Goal: Task Accomplishment & Management: Use online tool/utility

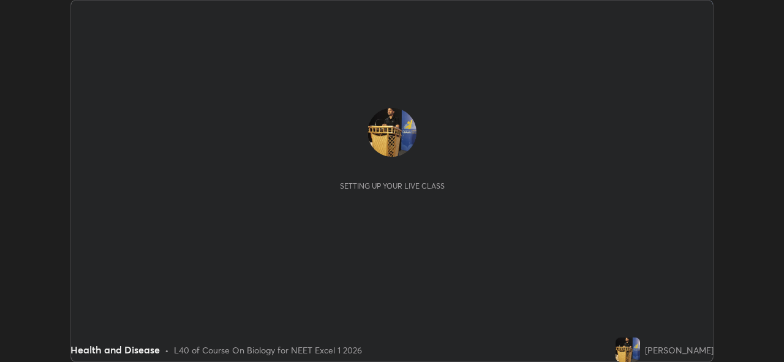
scroll to position [362, 784]
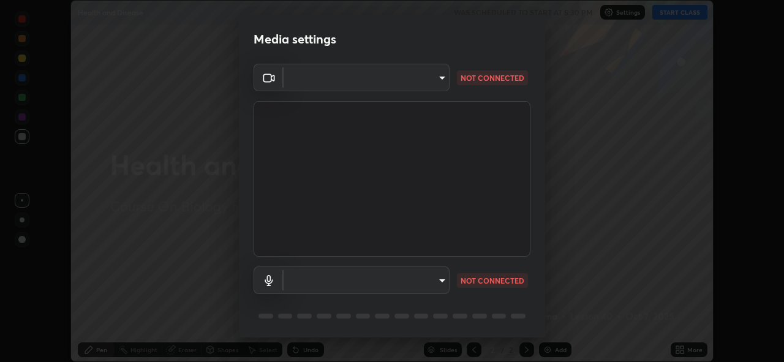
click at [440, 78] on body "Erase all Health and Disease WAS SCHEDULED TO START AT 5:30 PM Settings START C…" at bounding box center [392, 181] width 784 height 362
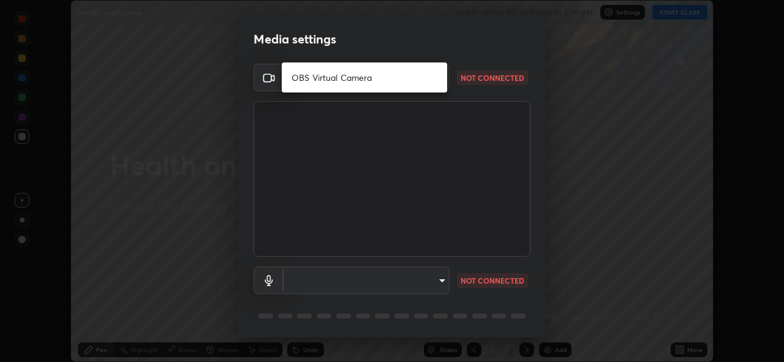
click at [374, 80] on li "OBS Virtual Camera" at bounding box center [364, 77] width 165 height 20
type input "05f21de60339fe2ada4cca1ddcbf81fc177de228b398725a08eee1911849a036"
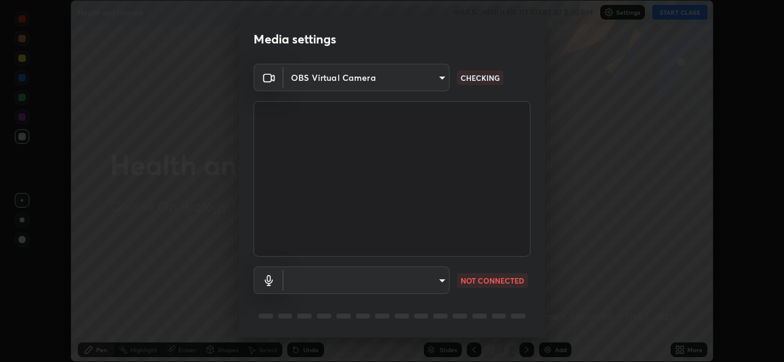
click at [442, 282] on body "Erase all Health and Disease WAS SCHEDULED TO START AT 5:30 PM Settings START C…" at bounding box center [392, 181] width 784 height 362
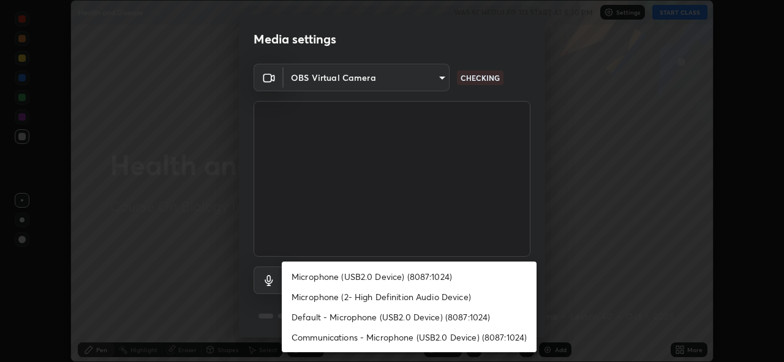
click at [355, 280] on li "Microphone (USB2.0 Device) (8087:1024)" at bounding box center [409, 276] width 255 height 20
type input "1a582db8e2a4a6d25a707ecafde41253acac08a75e4346a85f600442e65f4f23"
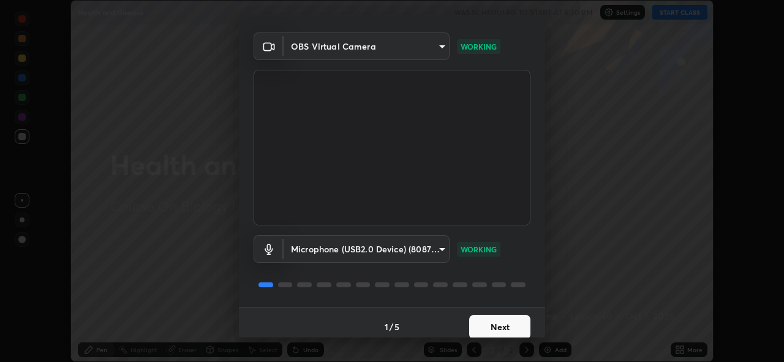
scroll to position [40, 0]
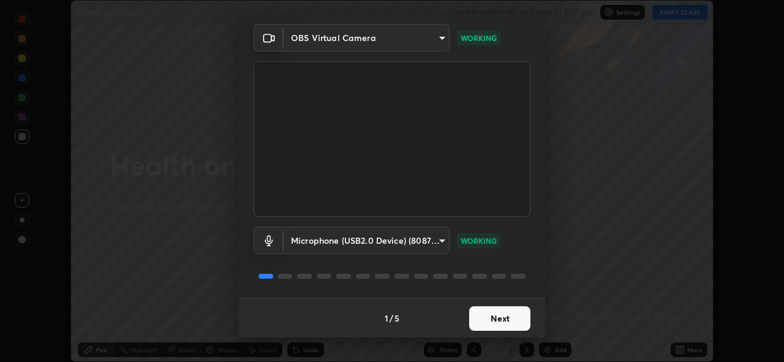
click at [488, 317] on button "Next" at bounding box center [499, 318] width 61 height 25
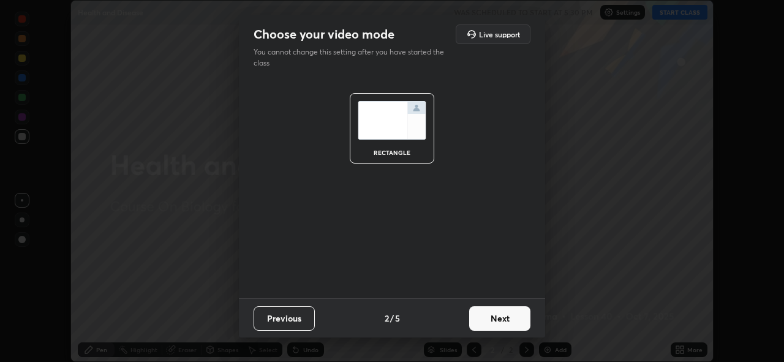
scroll to position [0, 0]
click at [493, 320] on button "Next" at bounding box center [499, 318] width 61 height 25
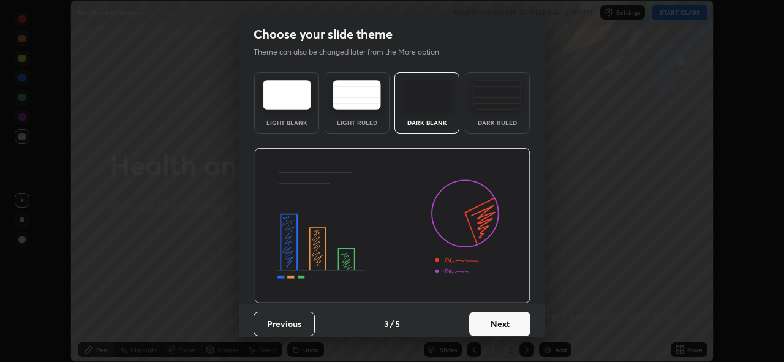
click at [491, 323] on button "Next" at bounding box center [499, 324] width 61 height 25
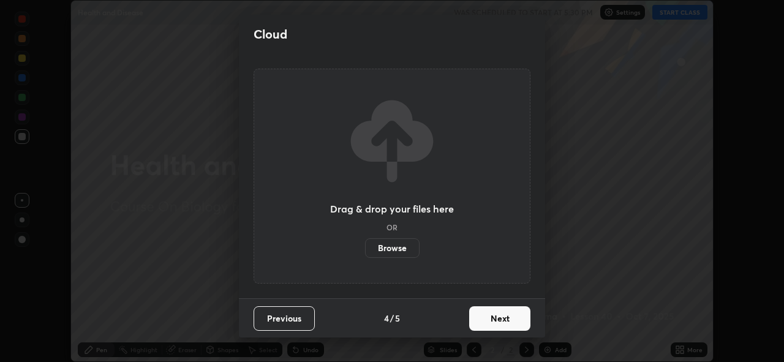
click at [492, 322] on button "Next" at bounding box center [499, 318] width 61 height 25
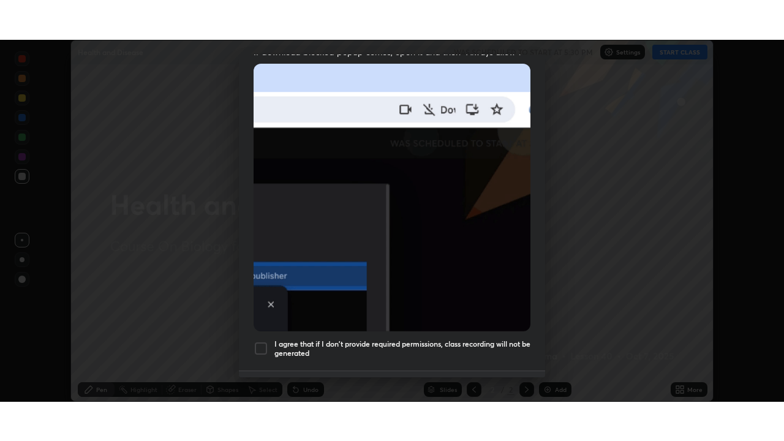
scroll to position [290, 0]
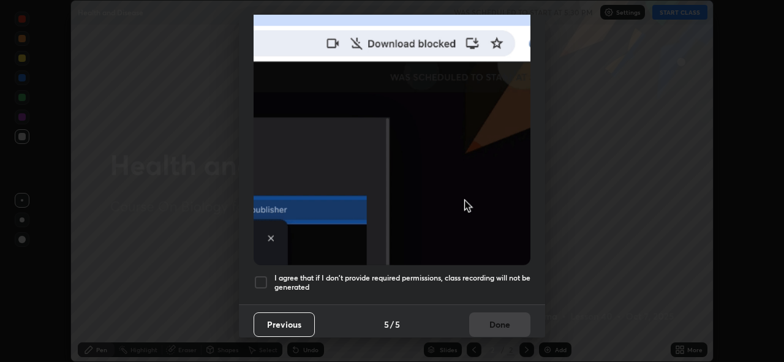
click at [260, 277] on div at bounding box center [261, 282] width 15 height 15
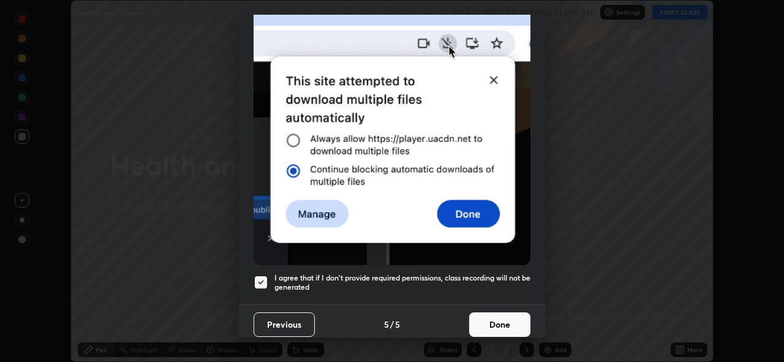
click at [494, 319] on button "Done" at bounding box center [499, 324] width 61 height 25
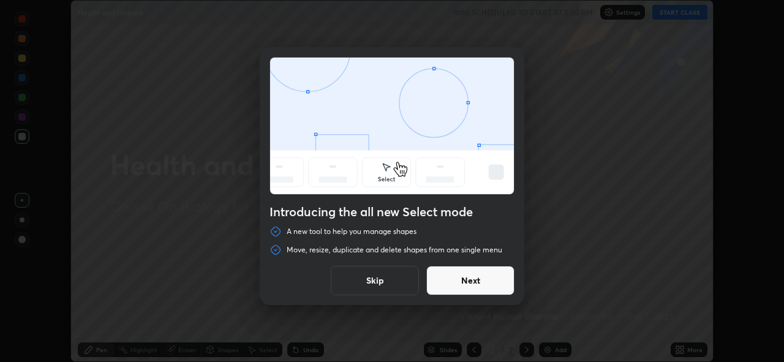
click at [469, 280] on button "Next" at bounding box center [470, 280] width 88 height 29
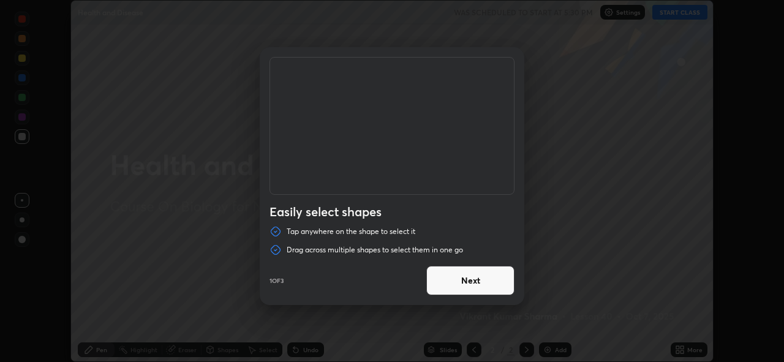
click at [464, 281] on button "Next" at bounding box center [470, 280] width 88 height 29
click at [468, 283] on button "Next" at bounding box center [470, 280] width 88 height 29
click at [468, 283] on button "Done" at bounding box center [470, 280] width 88 height 29
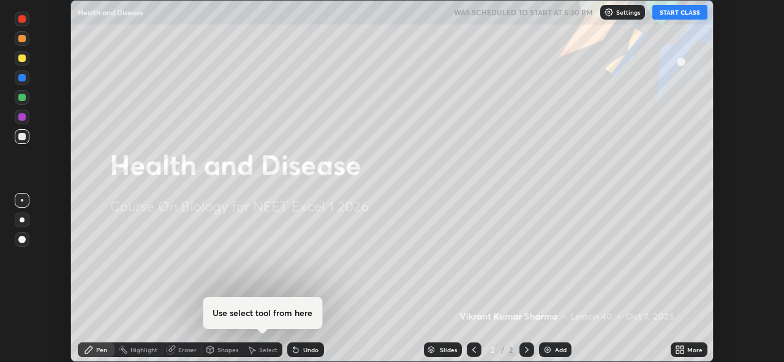
click at [683, 346] on icon at bounding box center [682, 347] width 3 height 3
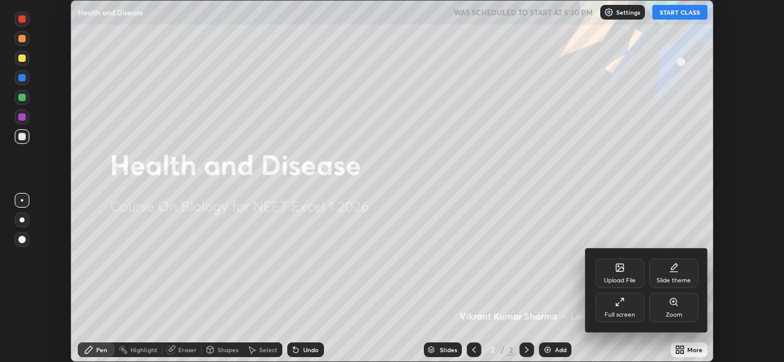
click at [622, 306] on icon at bounding box center [620, 302] width 10 height 10
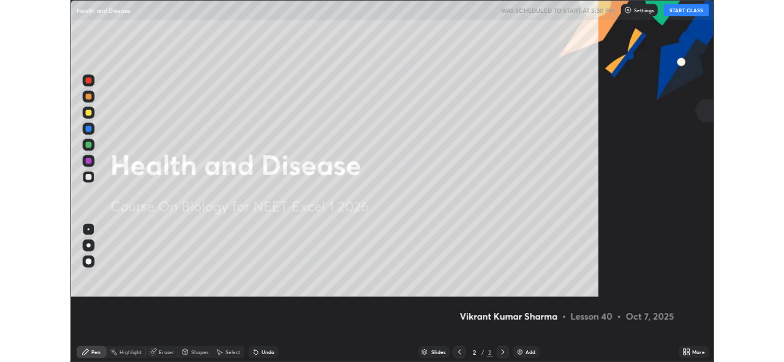
scroll to position [441, 784]
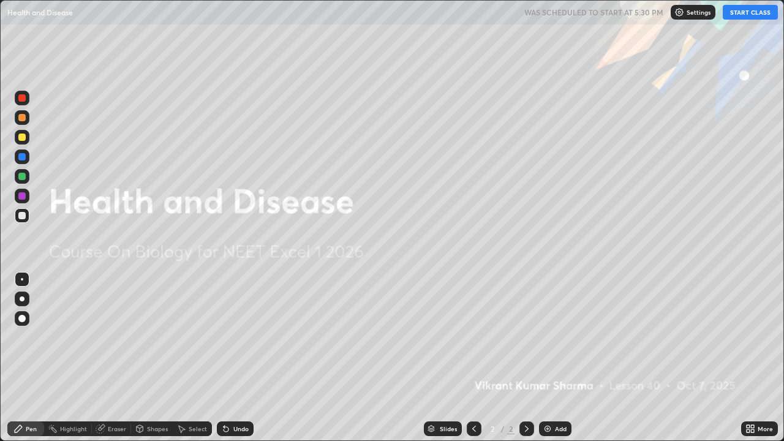
click at [732, 14] on button "START CLASS" at bounding box center [750, 12] width 55 height 15
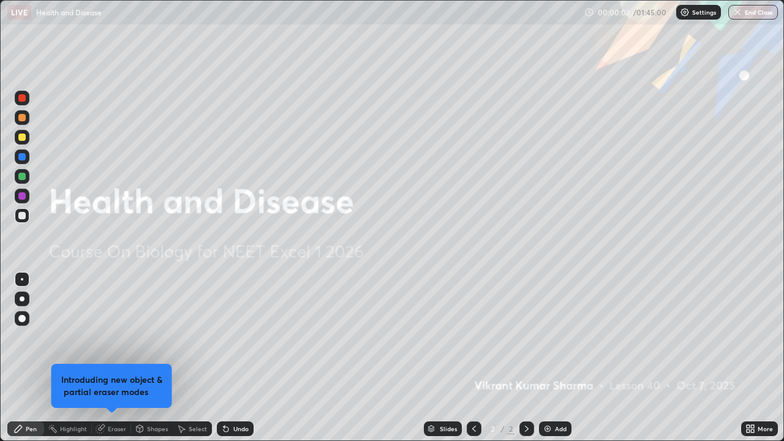
click at [543, 361] on img at bounding box center [548, 429] width 10 height 10
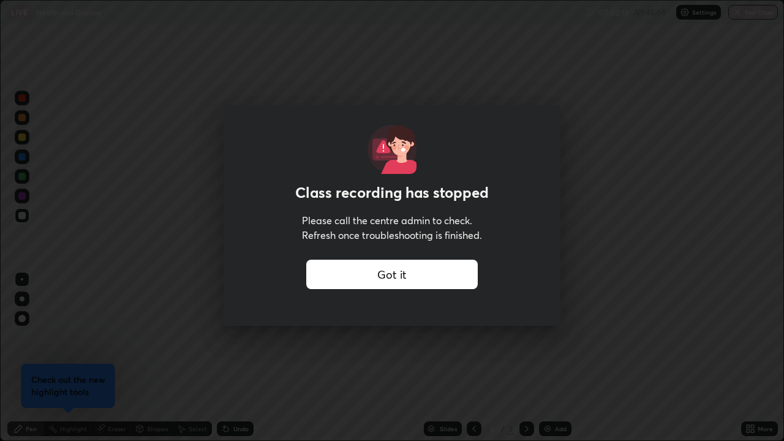
click at [347, 353] on div "Class recording has stopped Please call the centre admin to check. Refresh once…" at bounding box center [392, 220] width 784 height 441
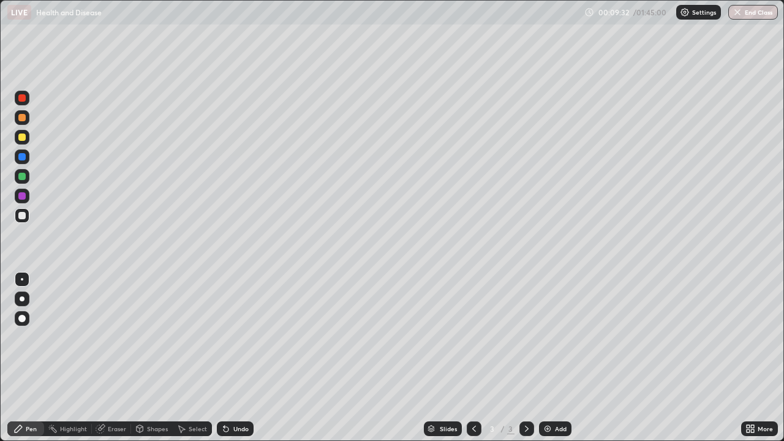
click at [751, 361] on icon at bounding box center [752, 430] width 3 height 3
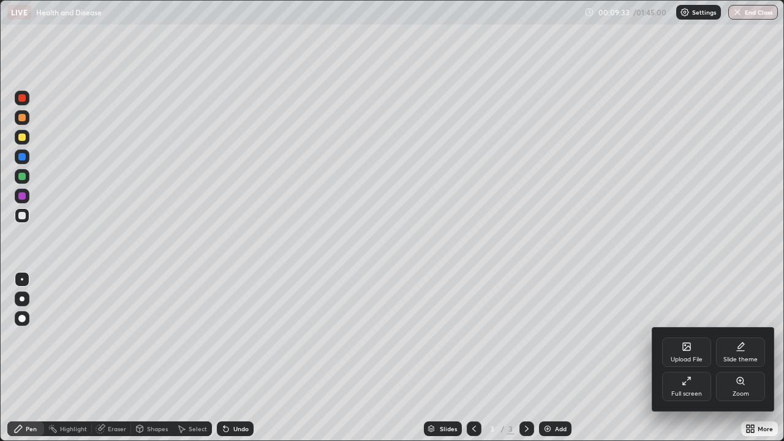
click at [679, 353] on div "Upload File" at bounding box center [686, 352] width 49 height 29
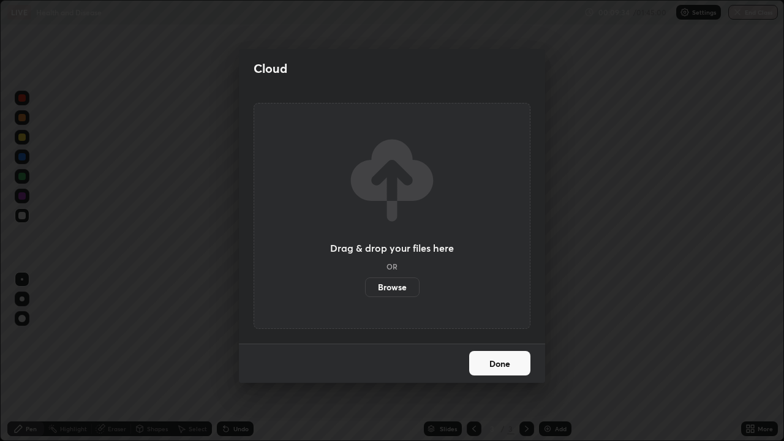
click at [404, 286] on label "Browse" at bounding box center [392, 288] width 55 height 20
click at [365, 286] on input "Browse" at bounding box center [365, 288] width 0 height 20
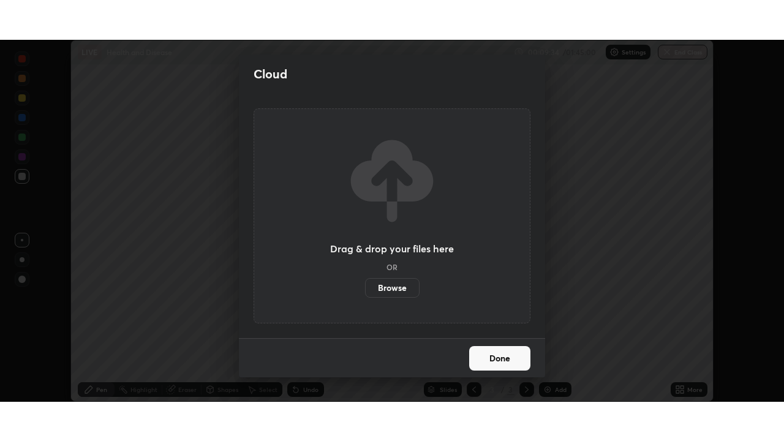
scroll to position [60898, 60476]
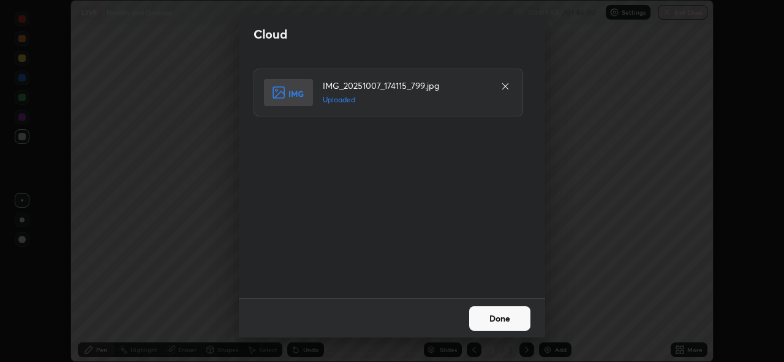
click at [491, 314] on button "Done" at bounding box center [499, 318] width 61 height 25
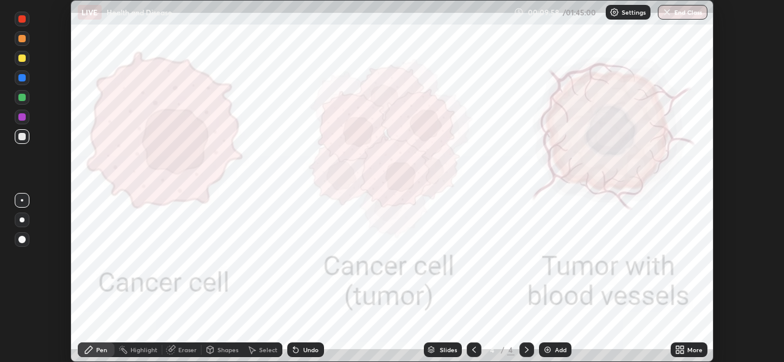
click at [678, 347] on icon at bounding box center [677, 347] width 3 height 3
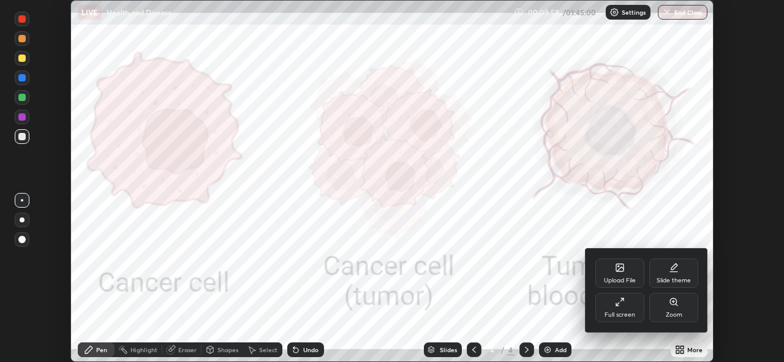
click at [623, 310] on div "Full screen" at bounding box center [619, 307] width 49 height 29
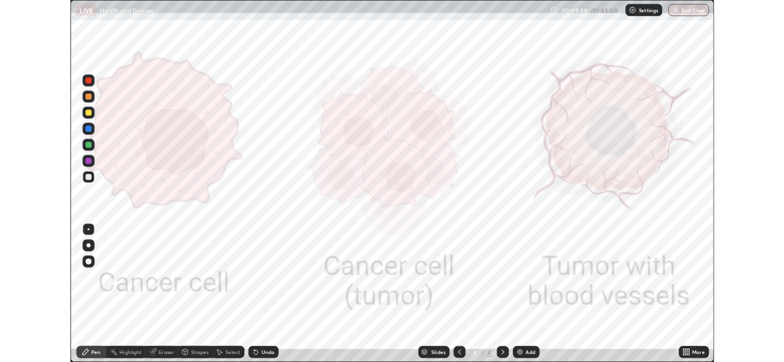
scroll to position [441, 784]
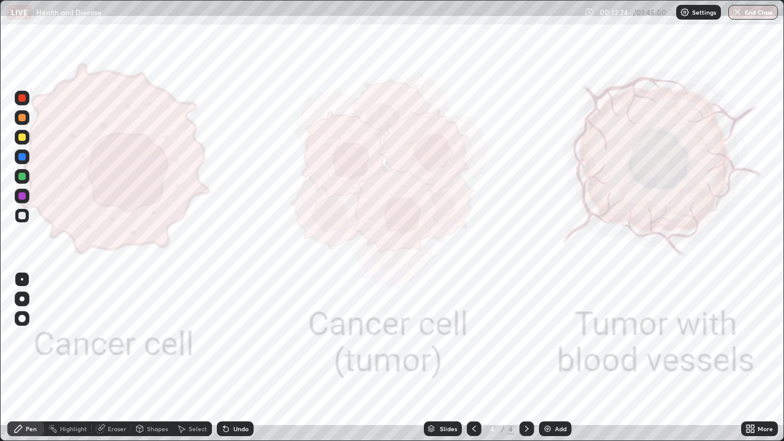
click at [749, 361] on icon at bounding box center [748, 430] width 3 height 3
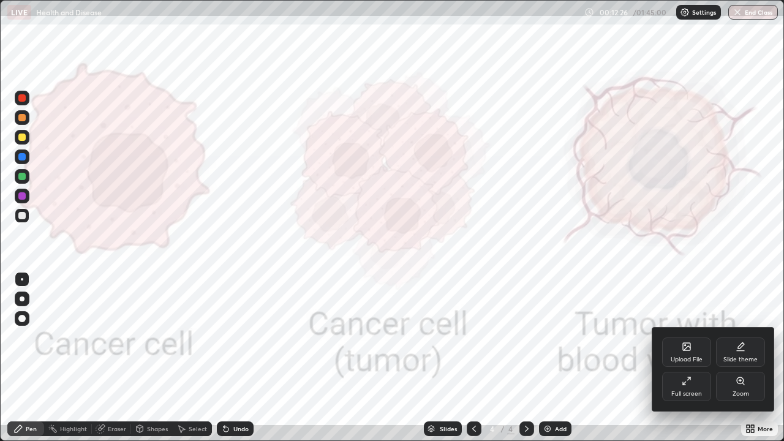
click at [682, 349] on icon at bounding box center [687, 347] width 10 height 10
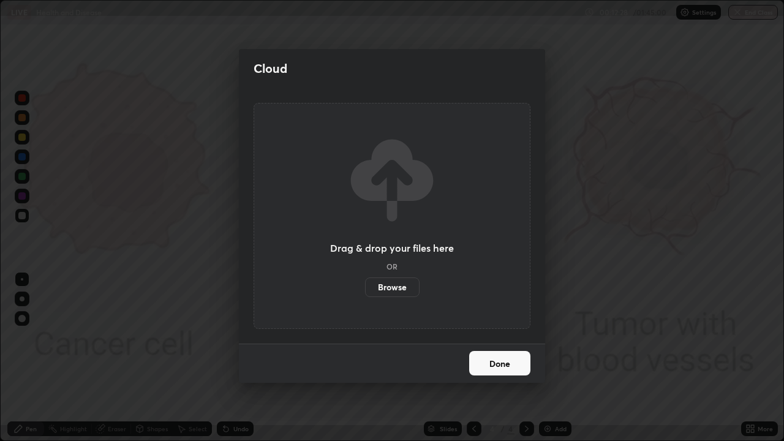
click at [410, 285] on label "Browse" at bounding box center [392, 288] width 55 height 20
click at [365, 285] on input "Browse" at bounding box center [365, 288] width 0 height 20
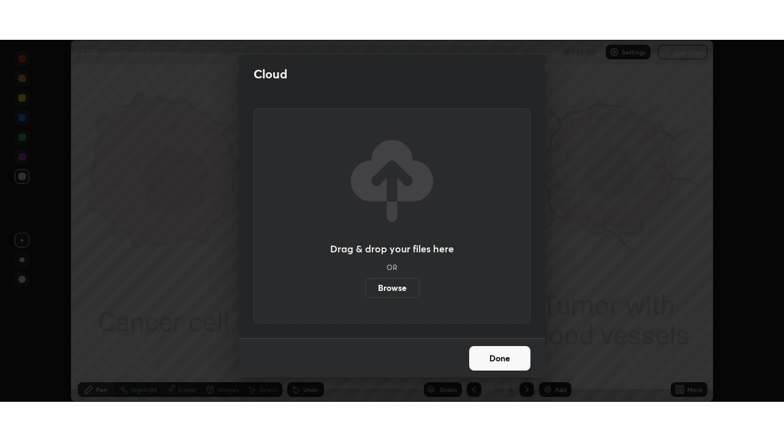
scroll to position [60898, 60476]
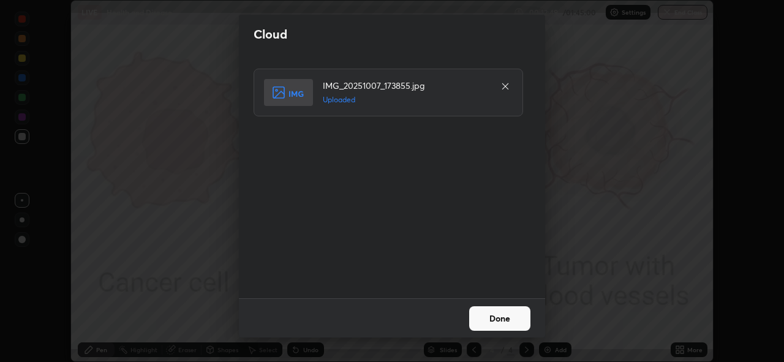
click at [474, 322] on button "Done" at bounding box center [499, 318] width 61 height 25
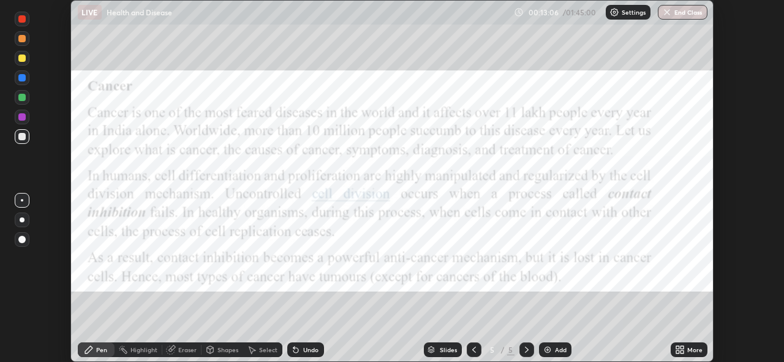
click at [23, 102] on div at bounding box center [22, 97] width 15 height 15
click at [22, 118] on div at bounding box center [21, 116] width 7 height 7
click at [682, 347] on icon at bounding box center [682, 347] width 3 height 3
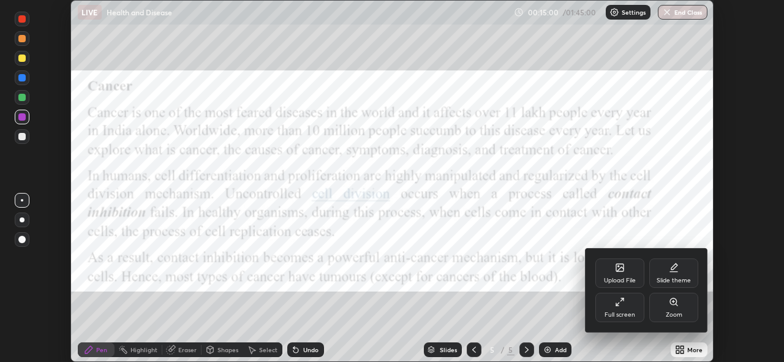
click at [614, 274] on div "Upload File" at bounding box center [619, 273] width 49 height 29
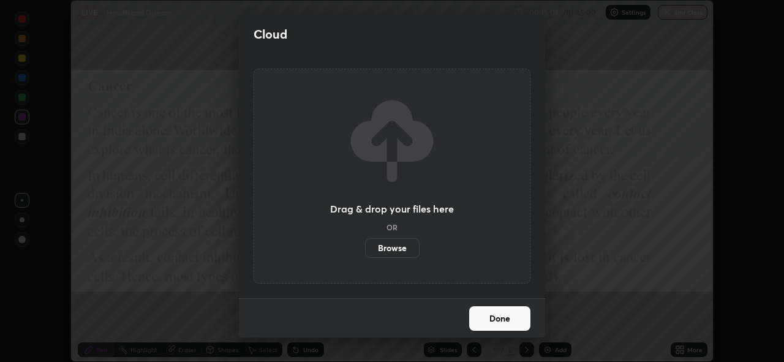
click at [393, 249] on label "Browse" at bounding box center [392, 248] width 55 height 20
click at [365, 249] on input "Browse" at bounding box center [365, 248] width 0 height 20
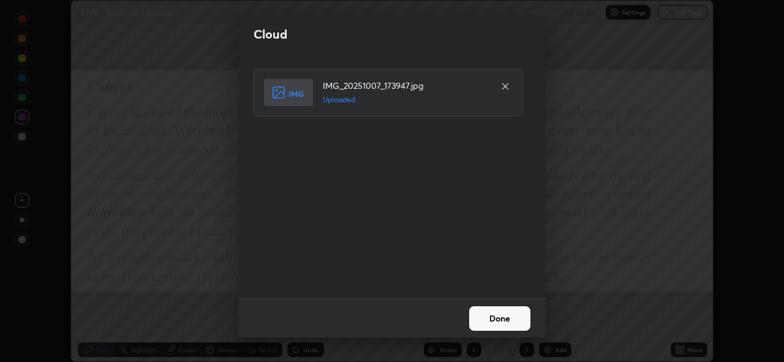
click at [492, 310] on button "Done" at bounding box center [499, 318] width 61 height 25
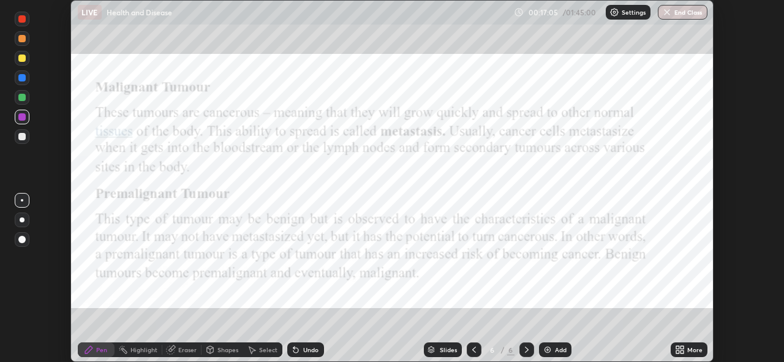
click at [473, 350] on icon at bounding box center [474, 350] width 10 height 10
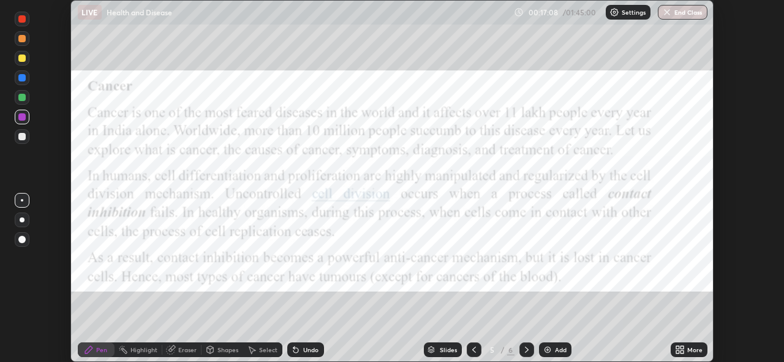
click at [524, 352] on icon at bounding box center [527, 350] width 10 height 10
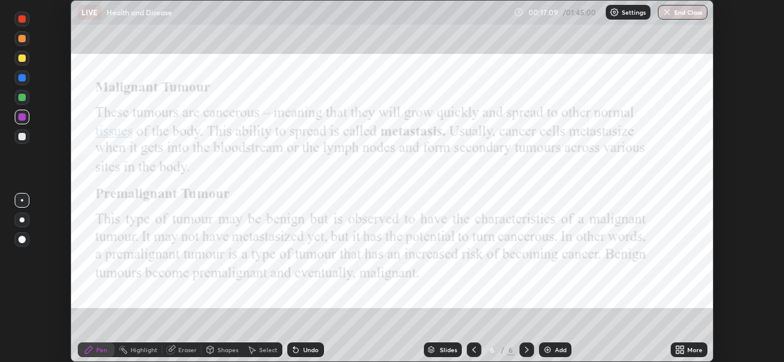
click at [543, 347] on img at bounding box center [548, 350] width 10 height 10
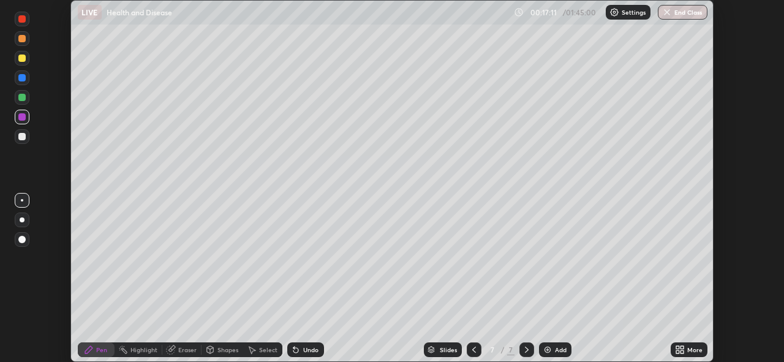
click at [677, 347] on icon at bounding box center [677, 347] width 3 height 3
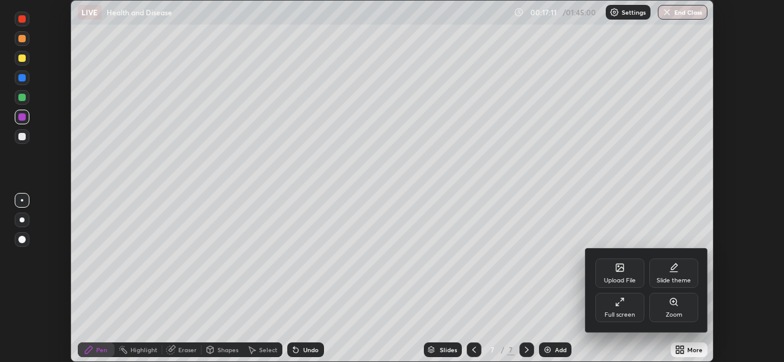
click at [613, 279] on div "Upload File" at bounding box center [620, 281] width 32 height 6
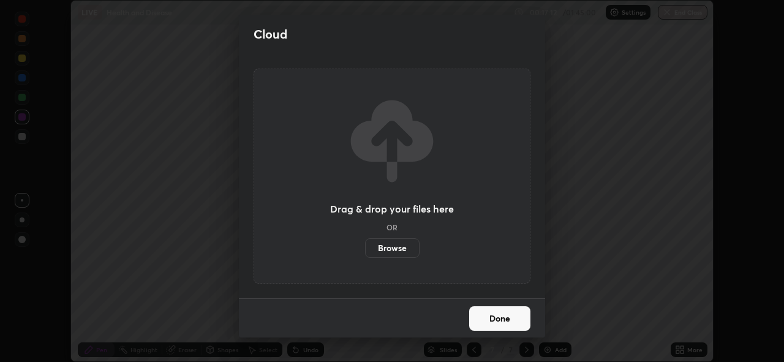
click at [383, 251] on label "Browse" at bounding box center [392, 248] width 55 height 20
click at [365, 251] on input "Browse" at bounding box center [365, 248] width 0 height 20
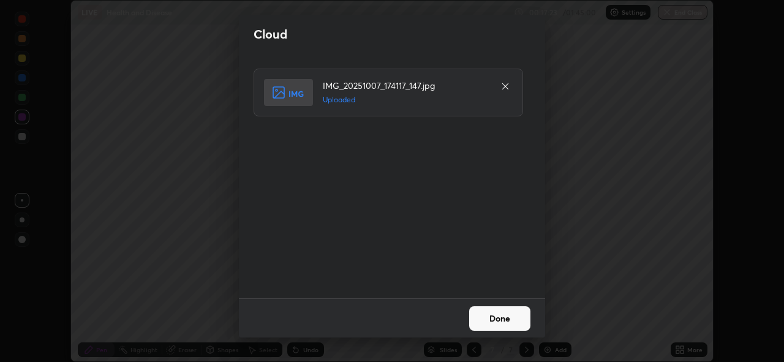
click at [472, 314] on button "Done" at bounding box center [499, 318] width 61 height 25
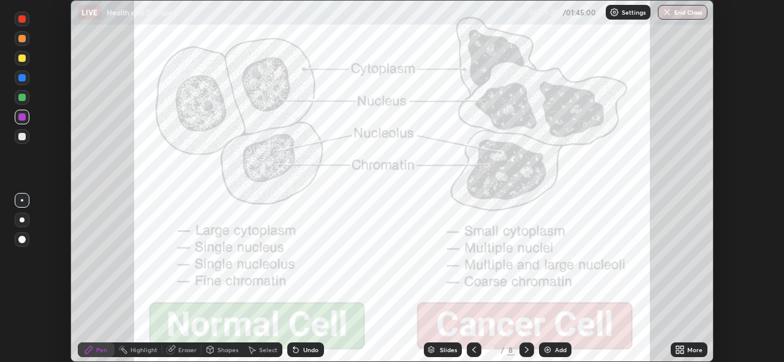
click at [682, 346] on icon at bounding box center [682, 347] width 3 height 3
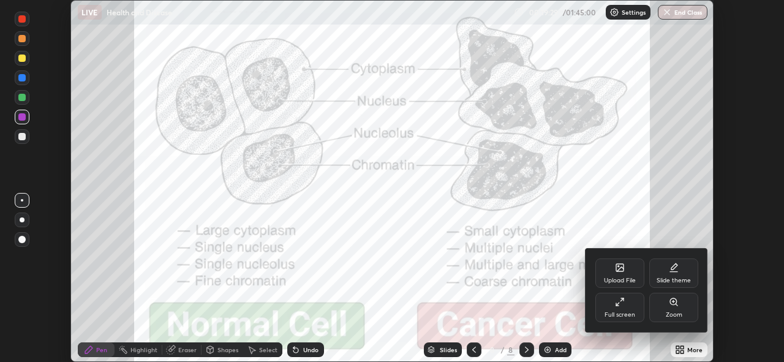
click at [607, 279] on div "Upload File" at bounding box center [620, 281] width 32 height 6
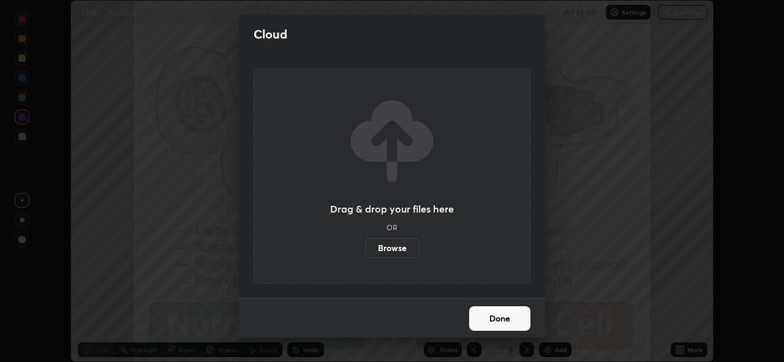
click at [384, 250] on label "Browse" at bounding box center [392, 248] width 55 height 20
click at [365, 250] on input "Browse" at bounding box center [365, 248] width 0 height 20
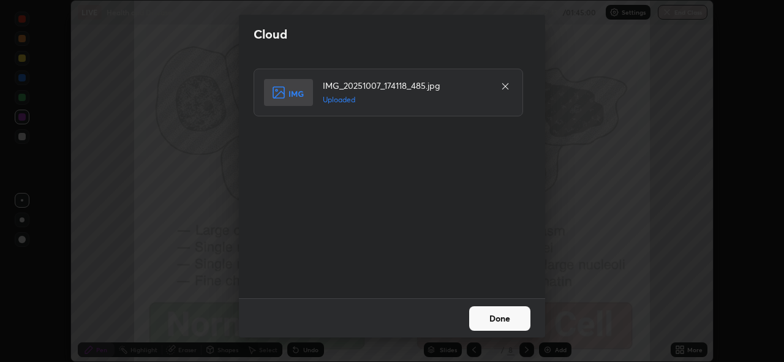
click at [482, 315] on button "Done" at bounding box center [499, 318] width 61 height 25
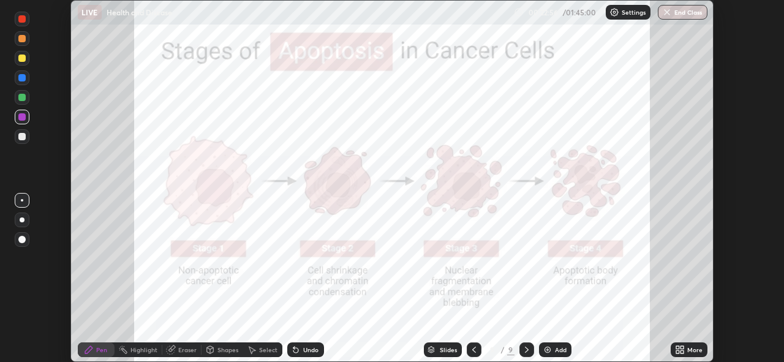
click at [678, 347] on icon at bounding box center [677, 347] width 3 height 3
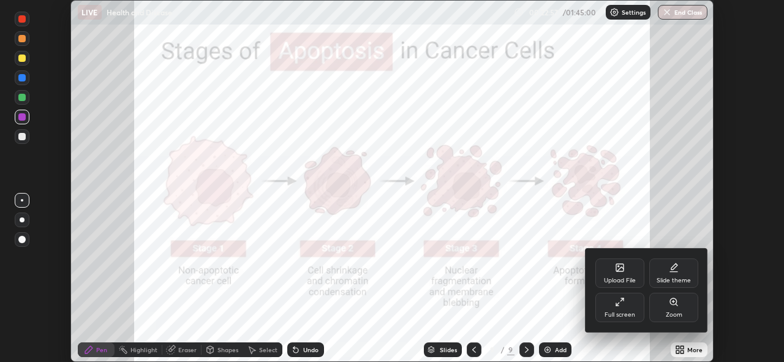
click at [613, 273] on div "Upload File" at bounding box center [619, 273] width 49 height 29
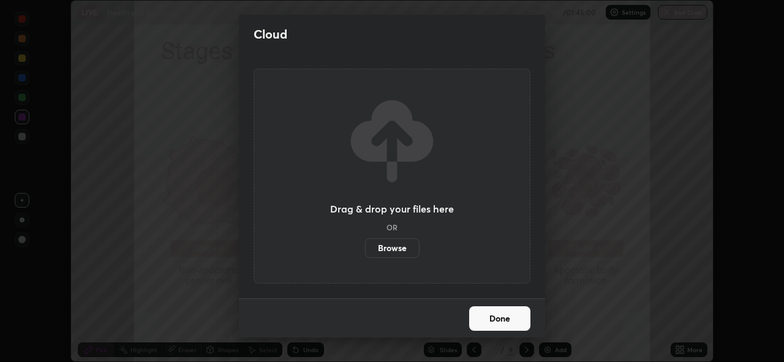
click at [383, 254] on label "Browse" at bounding box center [392, 248] width 55 height 20
click at [365, 254] on input "Browse" at bounding box center [365, 248] width 0 height 20
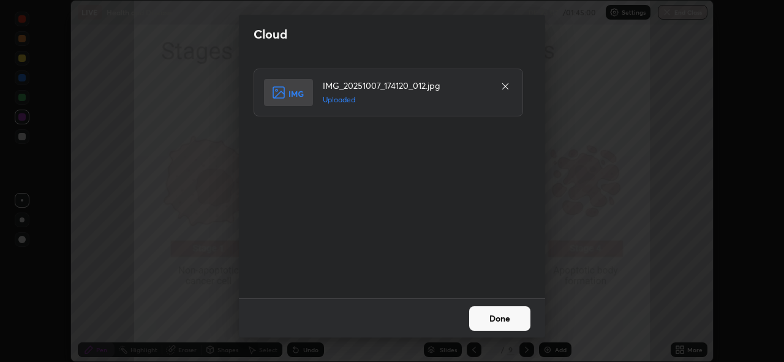
click at [485, 314] on button "Done" at bounding box center [499, 318] width 61 height 25
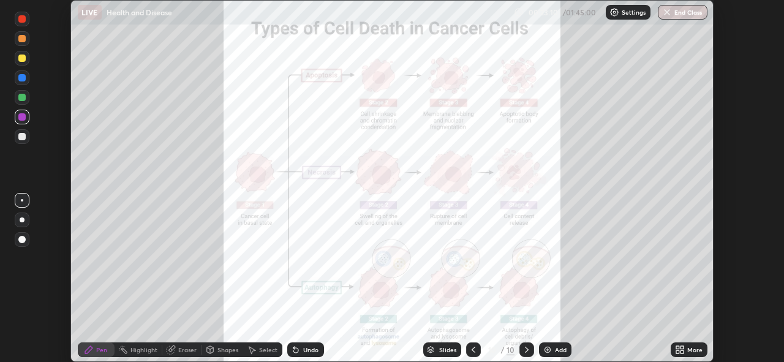
click at [678, 347] on icon at bounding box center [677, 347] width 3 height 3
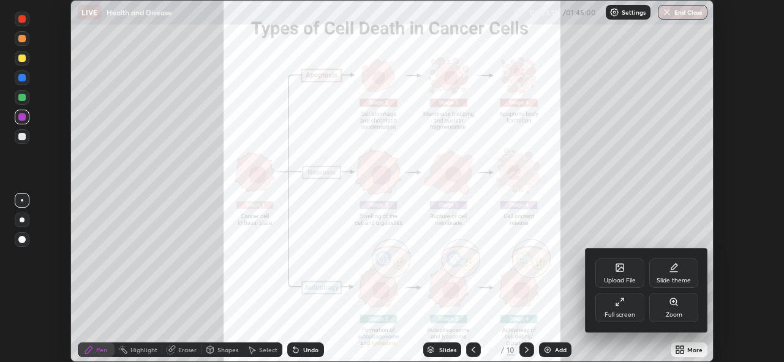
click at [630, 307] on div "Full screen" at bounding box center [619, 307] width 49 height 29
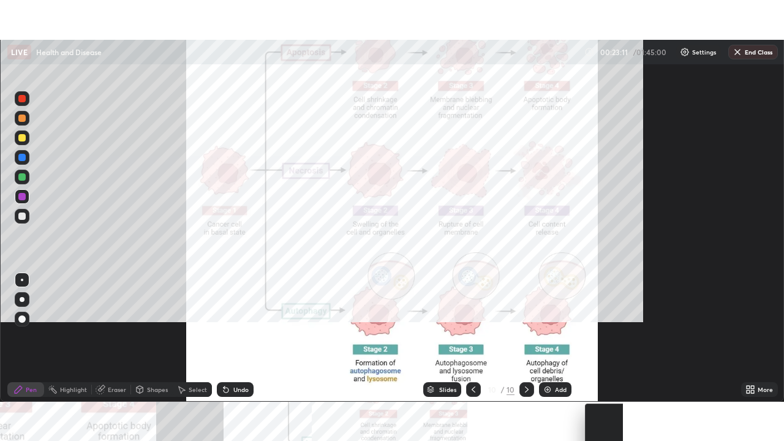
scroll to position [441, 784]
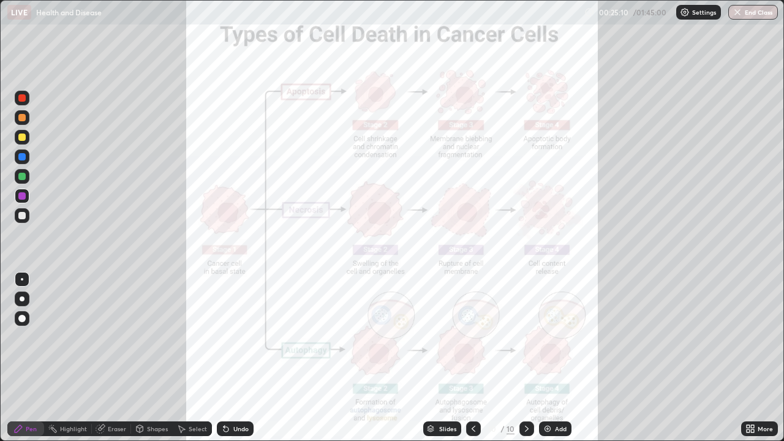
click at [444, 361] on div "Slides" at bounding box center [447, 429] width 17 height 6
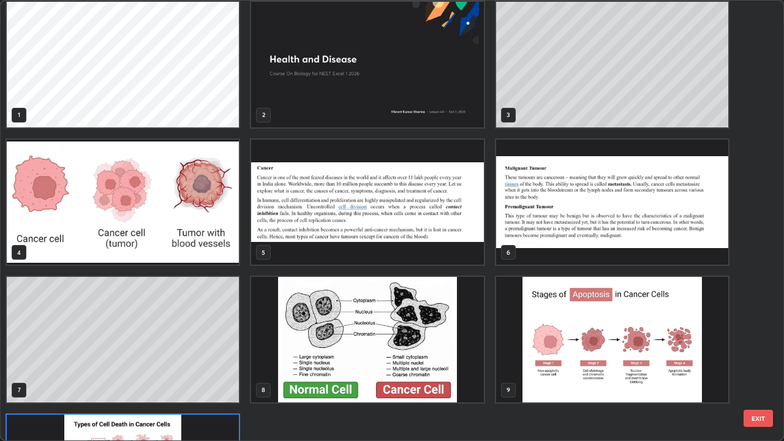
scroll to position [0, 0]
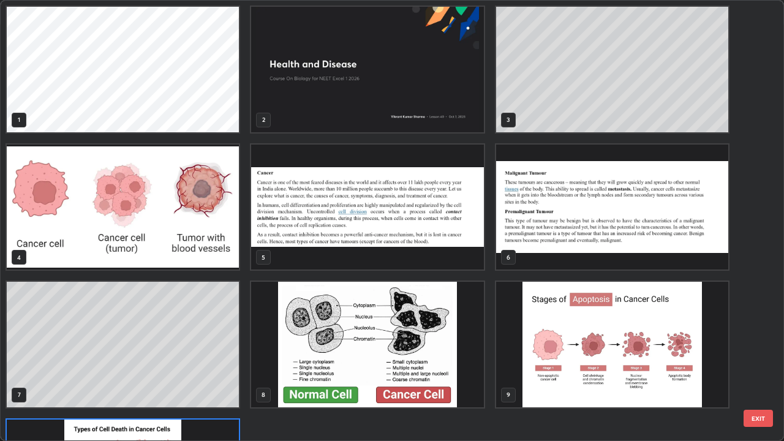
click at [250, 227] on div "5" at bounding box center [367, 207] width 235 height 128
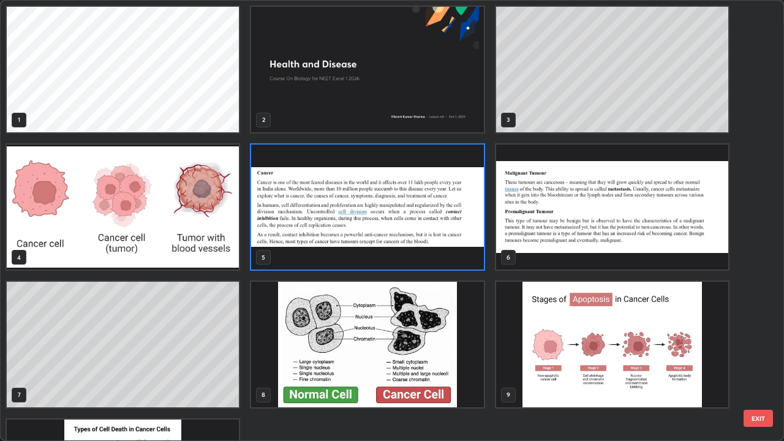
click at [265, 232] on img "grid" at bounding box center [367, 208] width 232 height 126
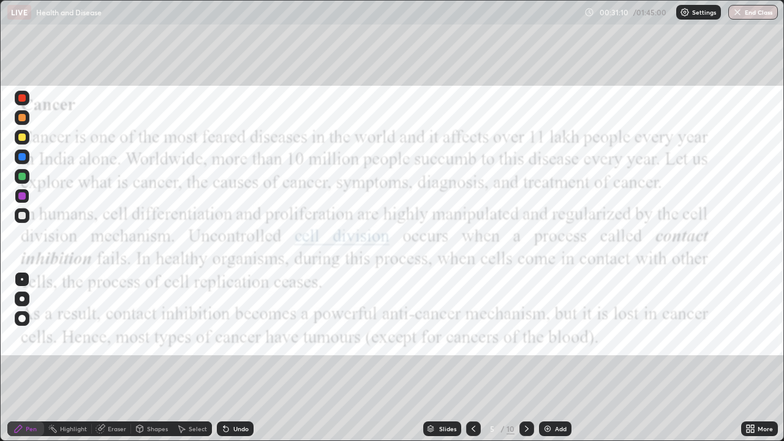
click at [471, 361] on icon at bounding box center [474, 429] width 10 height 10
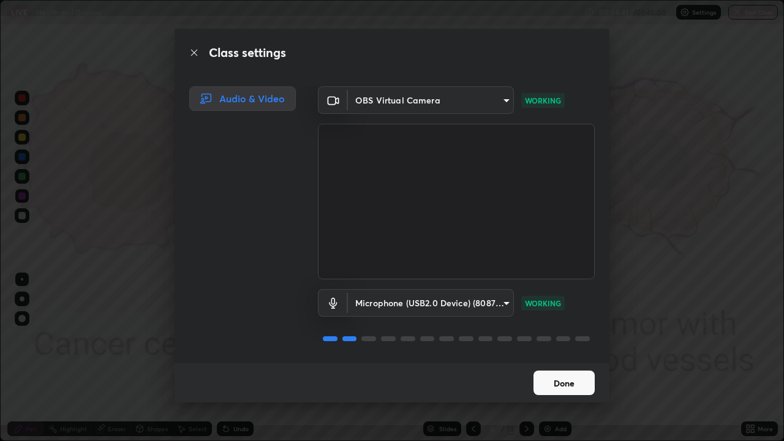
click at [547, 361] on button "Done" at bounding box center [564, 383] width 61 height 25
click at [537, 361] on button "Done" at bounding box center [564, 383] width 61 height 25
click at [557, 361] on button "Done" at bounding box center [564, 383] width 61 height 25
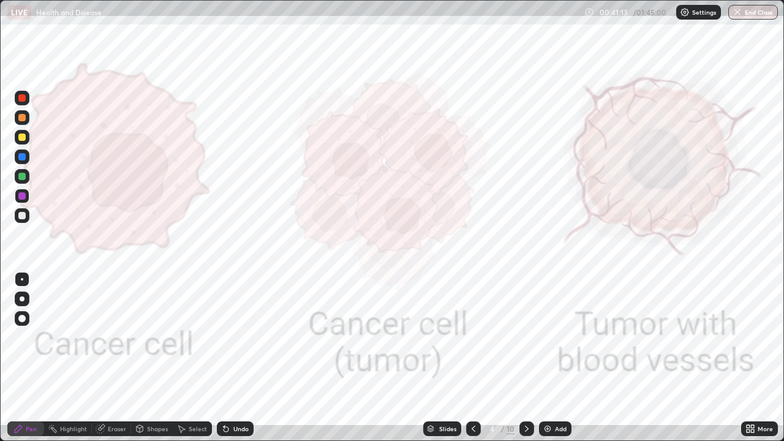
click at [526, 361] on icon at bounding box center [527, 429] width 10 height 10
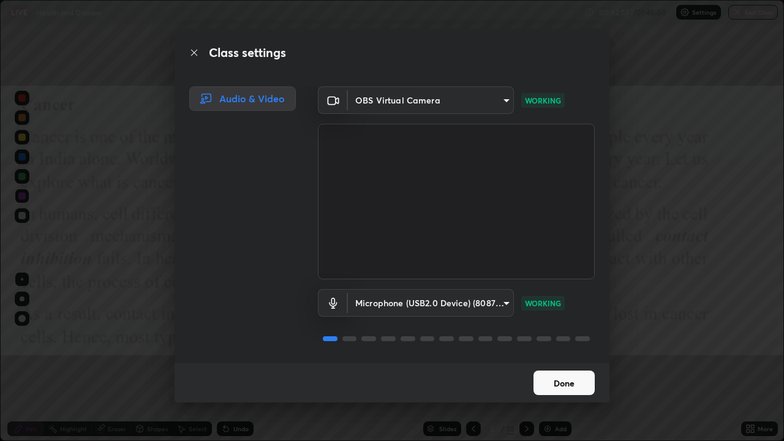
click at [554, 361] on button "Done" at bounding box center [564, 383] width 61 height 25
click at [546, 361] on button "Done" at bounding box center [564, 383] width 61 height 25
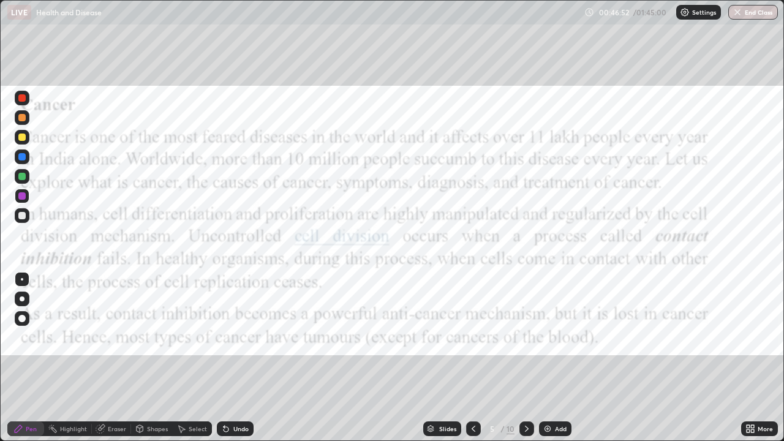
click at [474, 361] on icon at bounding box center [474, 429] width 10 height 10
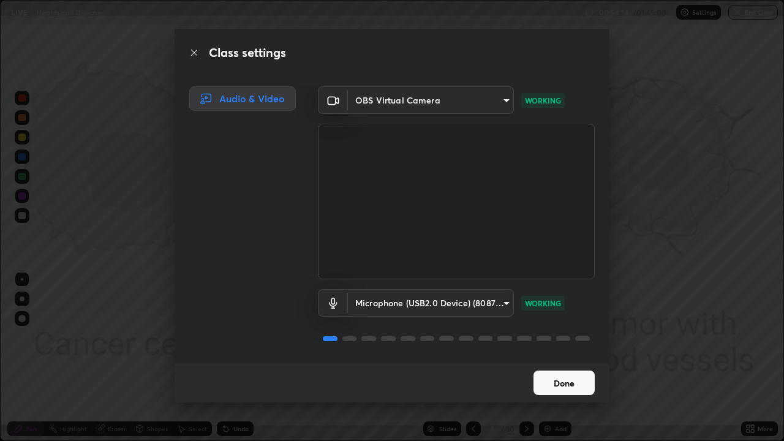
click at [545, 361] on button "Done" at bounding box center [564, 383] width 61 height 25
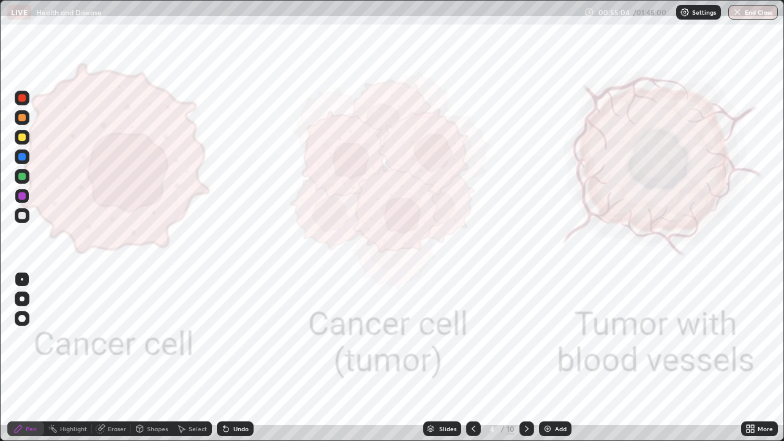
click at [526, 361] on icon at bounding box center [527, 429] width 10 height 10
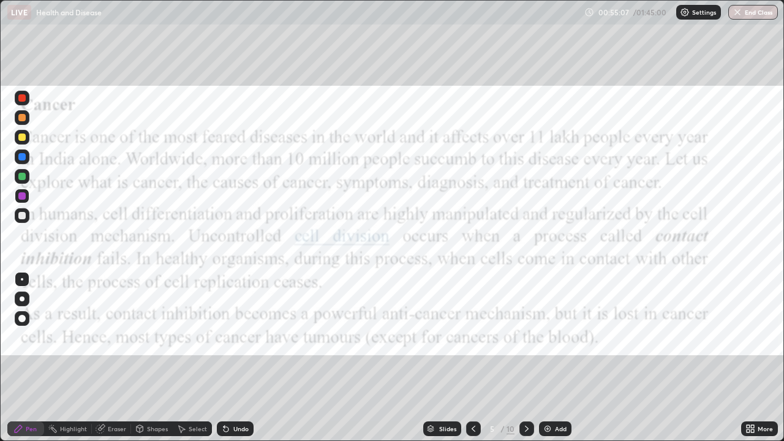
click at [526, 361] on icon at bounding box center [527, 429] width 10 height 10
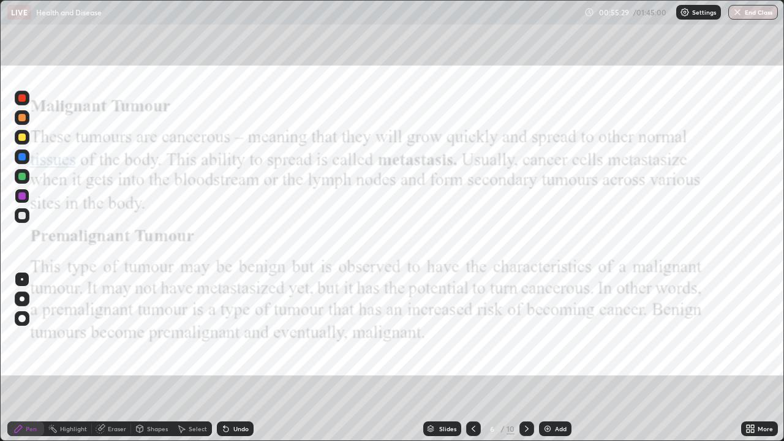
click at [524, 361] on icon at bounding box center [527, 429] width 10 height 10
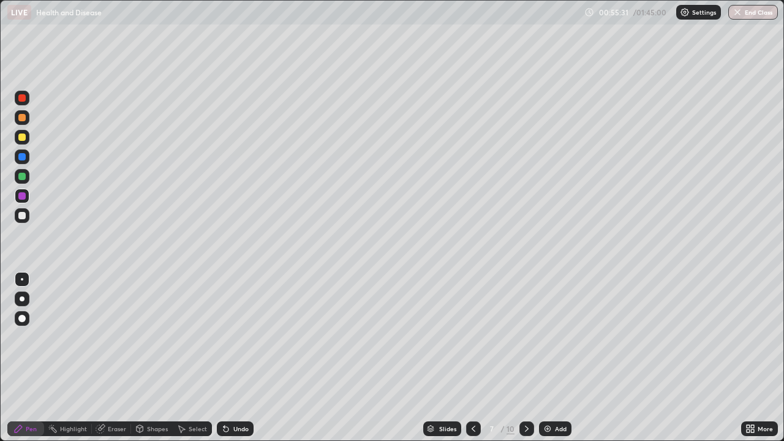
click at [526, 361] on icon at bounding box center [527, 429] width 10 height 10
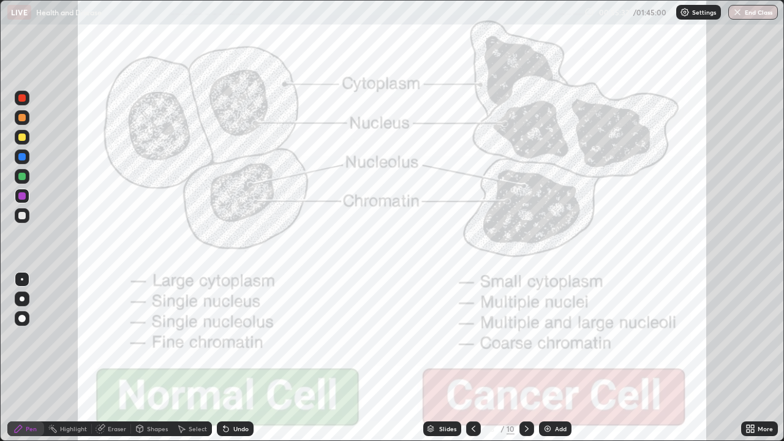
click at [467, 361] on div at bounding box center [473, 428] width 15 height 15
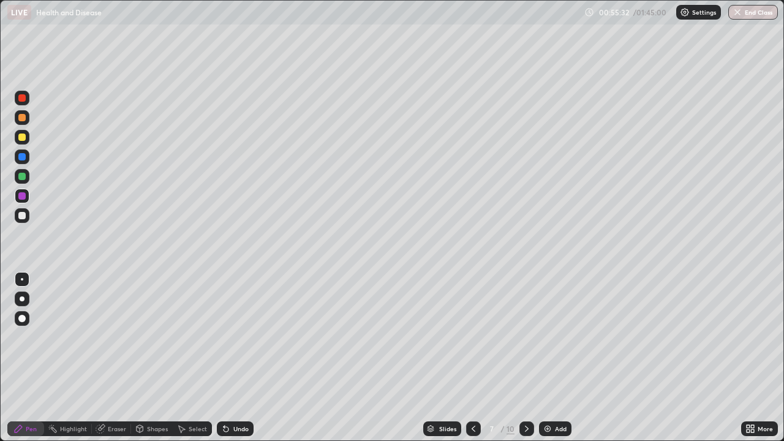
click at [472, 361] on icon at bounding box center [474, 429] width 10 height 10
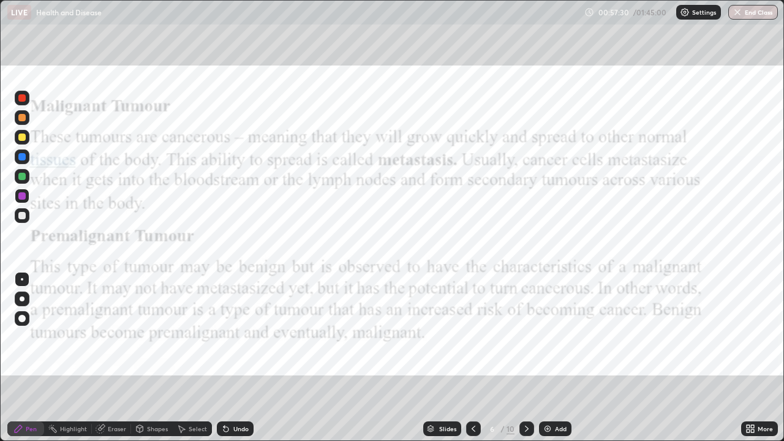
click at [520, 361] on div at bounding box center [526, 428] width 15 height 15
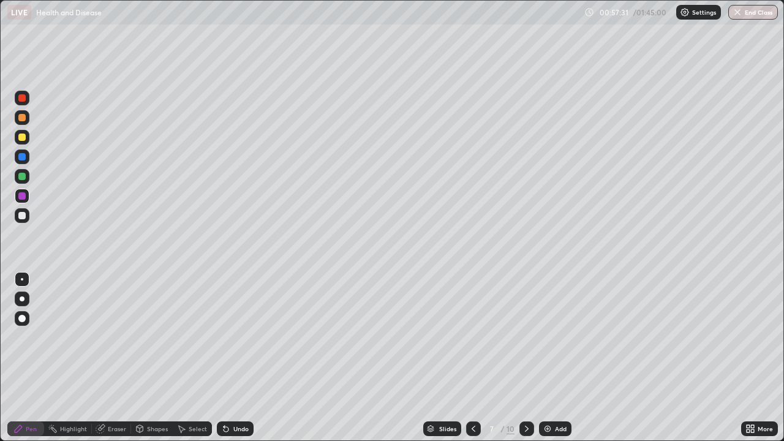
click at [525, 361] on icon at bounding box center [527, 429] width 10 height 10
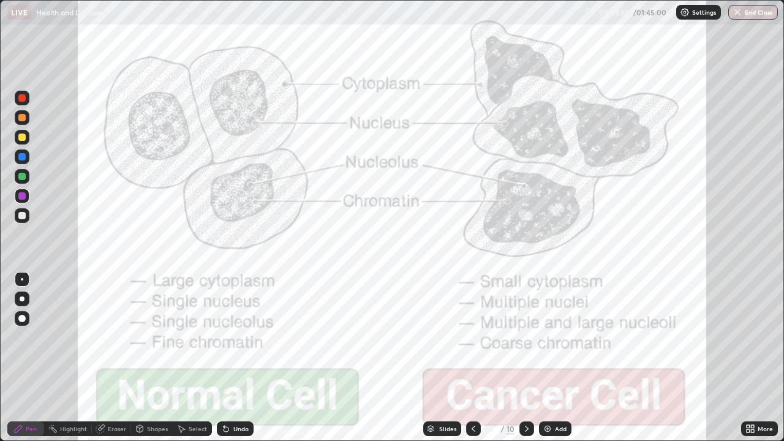
click at [524, 361] on icon at bounding box center [527, 429] width 10 height 10
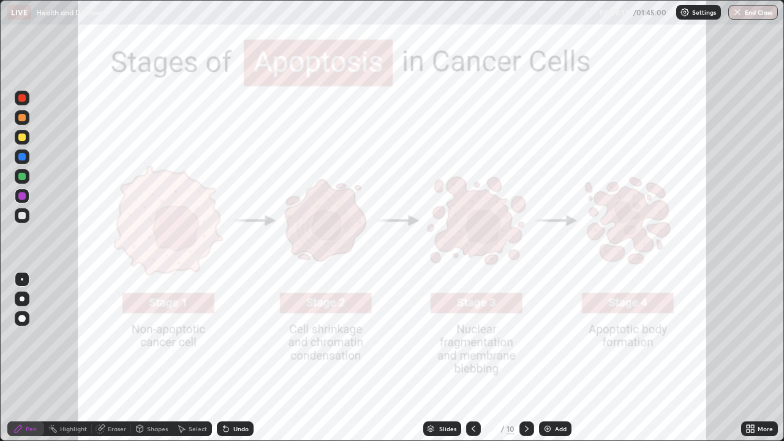
click at [472, 361] on icon at bounding box center [474, 429] width 4 height 6
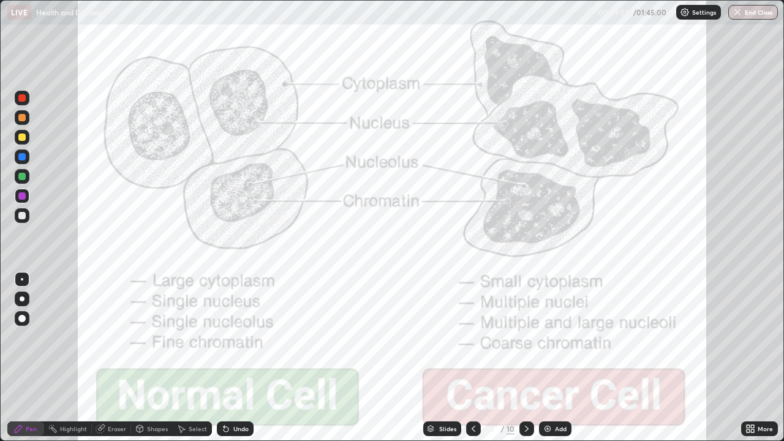
click at [743, 15] on button "End Class" at bounding box center [753, 12] width 50 height 15
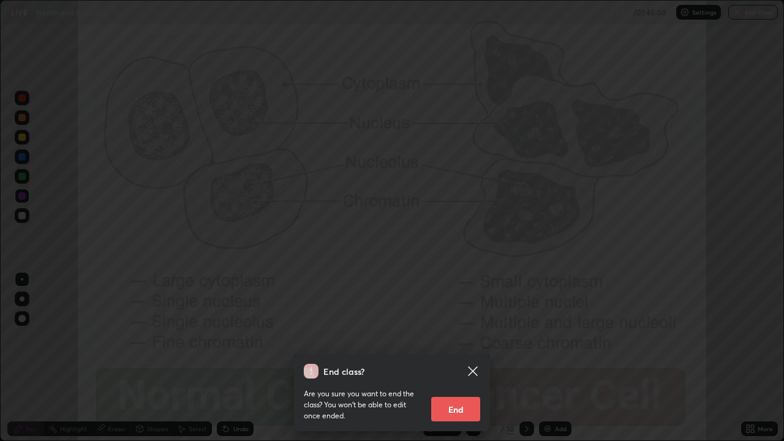
click at [451, 361] on button "End" at bounding box center [455, 409] width 49 height 25
